Goal: Navigation & Orientation: Find specific page/section

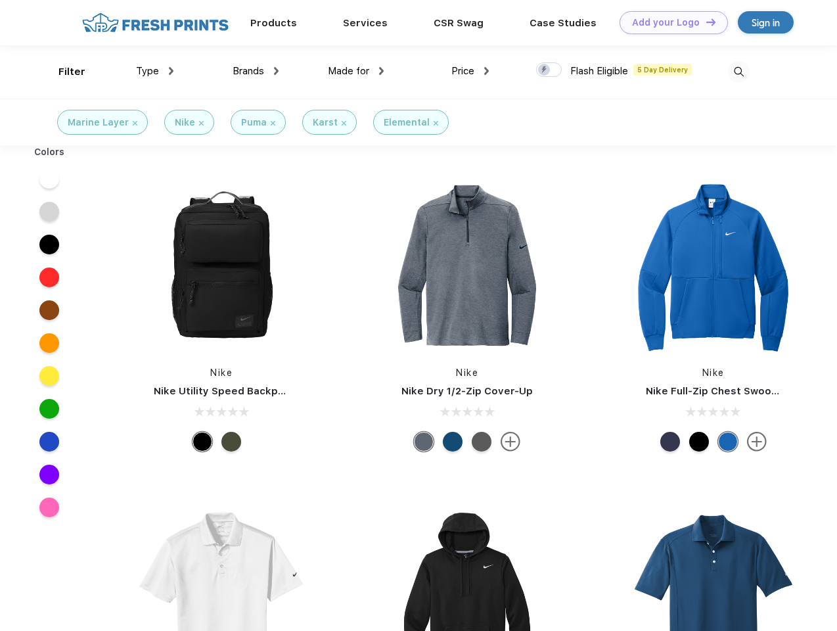
click at [669, 22] on link "Add your Logo Design Tool" at bounding box center [674, 22] width 108 height 23
click at [0, 0] on div "Design Tool" at bounding box center [0, 0] width 0 height 0
click at [705, 22] on link "Add your Logo Design Tool" at bounding box center [674, 22] width 108 height 23
click at [63, 72] on div "Filter" at bounding box center [71, 71] width 27 height 15
click at [155, 71] on span "Type" at bounding box center [147, 71] width 23 height 12
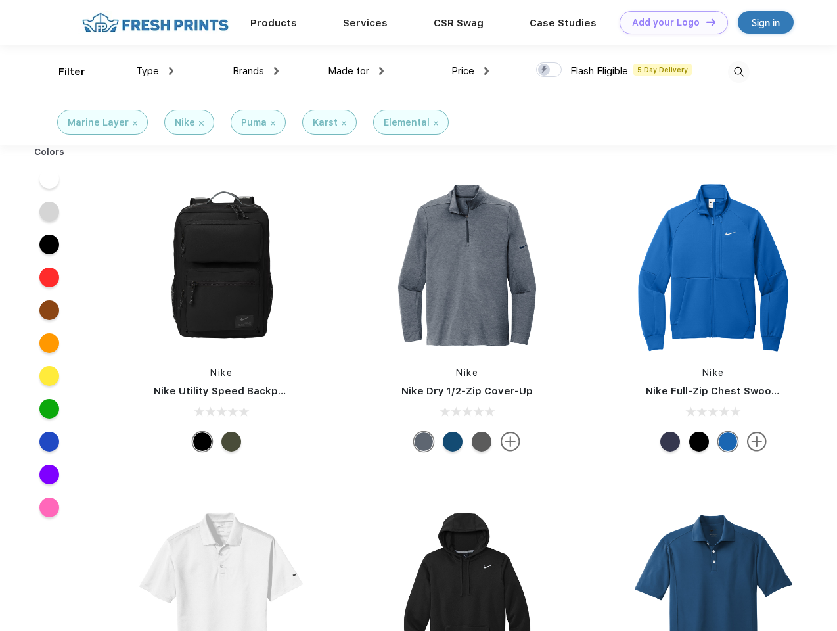
click at [256, 71] on span "Brands" at bounding box center [249, 71] width 32 height 12
click at [356, 71] on span "Made for" at bounding box center [348, 71] width 41 height 12
click at [471, 71] on span "Price" at bounding box center [463, 71] width 23 height 12
click at [549, 70] on div at bounding box center [549, 69] width 26 height 14
click at [545, 70] on input "checkbox" at bounding box center [540, 66] width 9 height 9
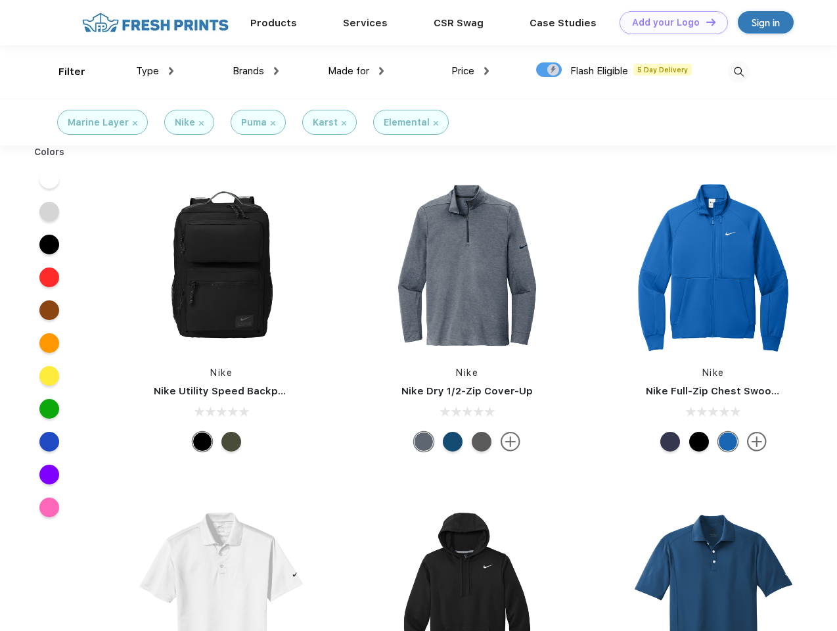
click at [739, 72] on img at bounding box center [739, 72] width 22 height 22
